Goal: Task Accomplishment & Management: Use online tool/utility

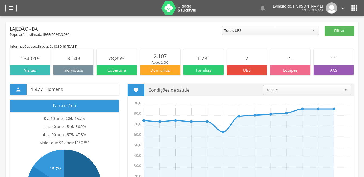
click at [9, 8] on icon "" at bounding box center [11, 8] width 6 height 6
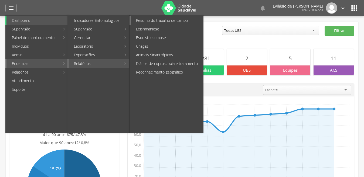
click at [150, 21] on link "Resumo do trabalho de campo" at bounding box center [167, 20] width 73 height 9
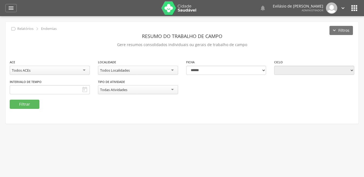
type input "**********"
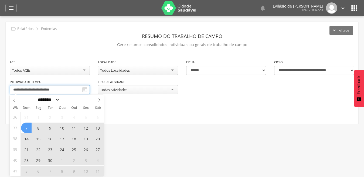
click at [74, 91] on body " Dashboard Supervisão Produtividade Mapa da cidade Mapa de cobertura Ranking A…" at bounding box center [182, 88] width 364 height 177
click at [99, 101] on icon at bounding box center [100, 101] width 4 height 4
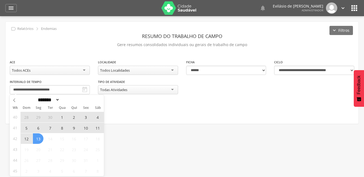
select select "*"
click at [59, 119] on span "1" at bounding box center [62, 117] width 11 height 11
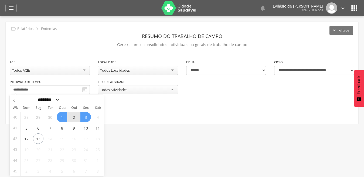
click at [85, 119] on span "3" at bounding box center [85, 117] width 11 height 11
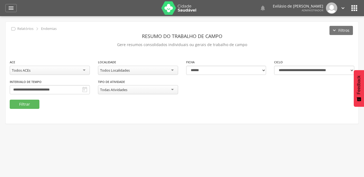
click at [171, 72] on div "Todos Localidades" at bounding box center [138, 70] width 80 height 9
click at [25, 108] on button "Filtrar" at bounding box center [25, 104] width 30 height 9
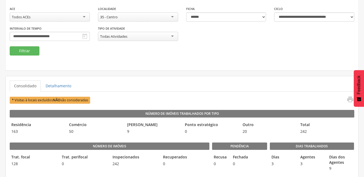
scroll to position [54, 0]
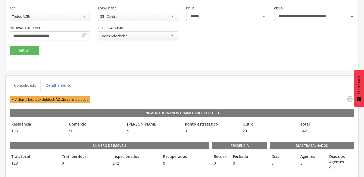
click at [172, 16] on div "35 - Centro" at bounding box center [138, 16] width 80 height 9
click at [25, 48] on button "Filtrar" at bounding box center [25, 50] width 30 height 9
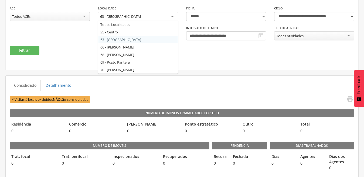
click at [171, 16] on div "63 - [GEOGRAPHIC_DATA]" at bounding box center [138, 17] width 80 height 10
click at [173, 15] on div "66 - [PERSON_NAME]" at bounding box center [138, 17] width 80 height 10
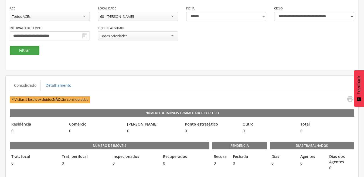
click at [35, 50] on button "Filtrar" at bounding box center [25, 50] width 30 height 9
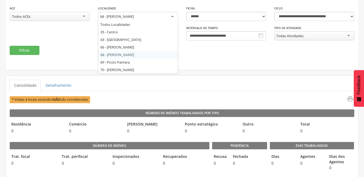
click at [172, 18] on div "68 - [PERSON_NAME]" at bounding box center [138, 17] width 80 height 10
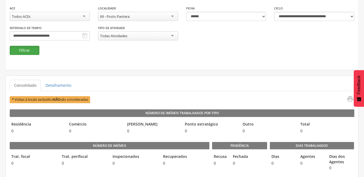
click at [28, 49] on button "Filtrar" at bounding box center [25, 50] width 30 height 9
click at [174, 16] on div "69 - Posto Pantera" at bounding box center [138, 16] width 80 height 9
click at [36, 49] on button "Filtrar" at bounding box center [25, 50] width 30 height 9
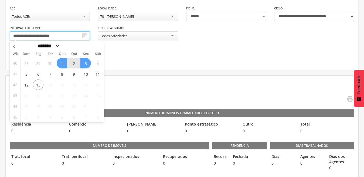
click at [71, 37] on input "**********" at bounding box center [50, 35] width 80 height 9
click at [37, 75] on span "6" at bounding box center [38, 74] width 11 height 11
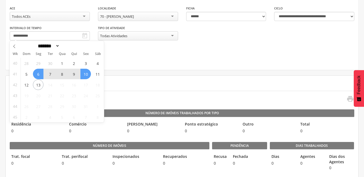
click at [85, 75] on span "10" at bounding box center [85, 74] width 11 height 11
type input "**********"
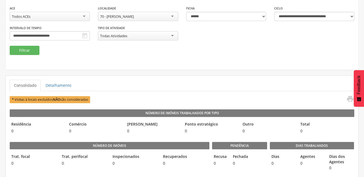
click at [173, 19] on div "70 - [PERSON_NAME]" at bounding box center [138, 16] width 80 height 9
click at [36, 52] on button "Filtrar" at bounding box center [25, 50] width 30 height 9
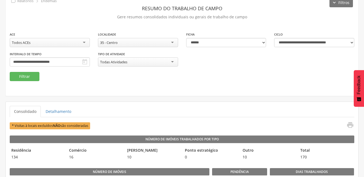
scroll to position [27, 0]
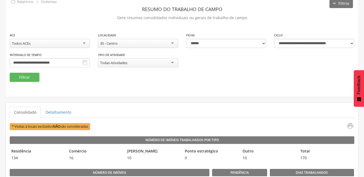
click at [172, 44] on div "35 - Centro" at bounding box center [138, 43] width 80 height 9
click at [23, 75] on button "Filtrar" at bounding box center [25, 77] width 30 height 9
click at [172, 44] on div "63 - [GEOGRAPHIC_DATA]" at bounding box center [138, 43] width 80 height 9
click at [33, 79] on button "Filtrar" at bounding box center [25, 77] width 30 height 9
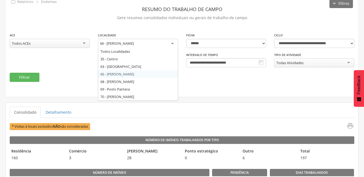
click at [173, 43] on div "66 - [PERSON_NAME]" at bounding box center [138, 44] width 80 height 10
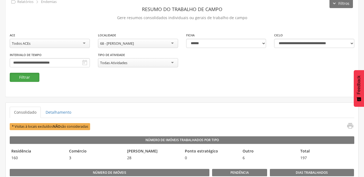
click at [32, 78] on button "Filtrar" at bounding box center [25, 77] width 30 height 9
click at [175, 45] on div "68 - [PERSON_NAME]" at bounding box center [138, 43] width 80 height 9
click at [25, 80] on button "Filtrar" at bounding box center [25, 77] width 30 height 9
click at [172, 43] on div "69 - Posto Pantera" at bounding box center [138, 43] width 80 height 9
click at [26, 80] on button "Filtrar" at bounding box center [25, 77] width 30 height 9
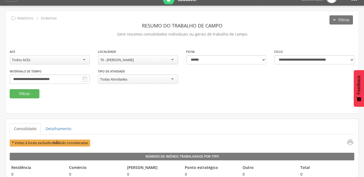
scroll to position [0, 0]
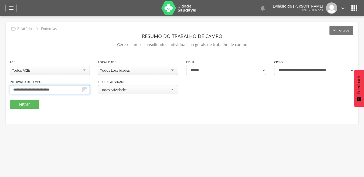
click at [75, 90] on body " Dashboard Supervisão Produtividade Mapa da cidade Mapa de cobertura Ranking A…" at bounding box center [182, 88] width 364 height 177
click at [76, 51] on div "**********" at bounding box center [182, 73] width 353 height 102
click at [79, 92] on body " Dashboard Supervisão Produtividade Mapa da cidade Mapa de cobertura Ranking A…" at bounding box center [182, 88] width 364 height 177
click at [76, 42] on p "Gere resumos consolidados individuais ou gerais de trabalho de campo" at bounding box center [182, 45] width 345 height 8
